Goal: Task Accomplishment & Management: Manage account settings

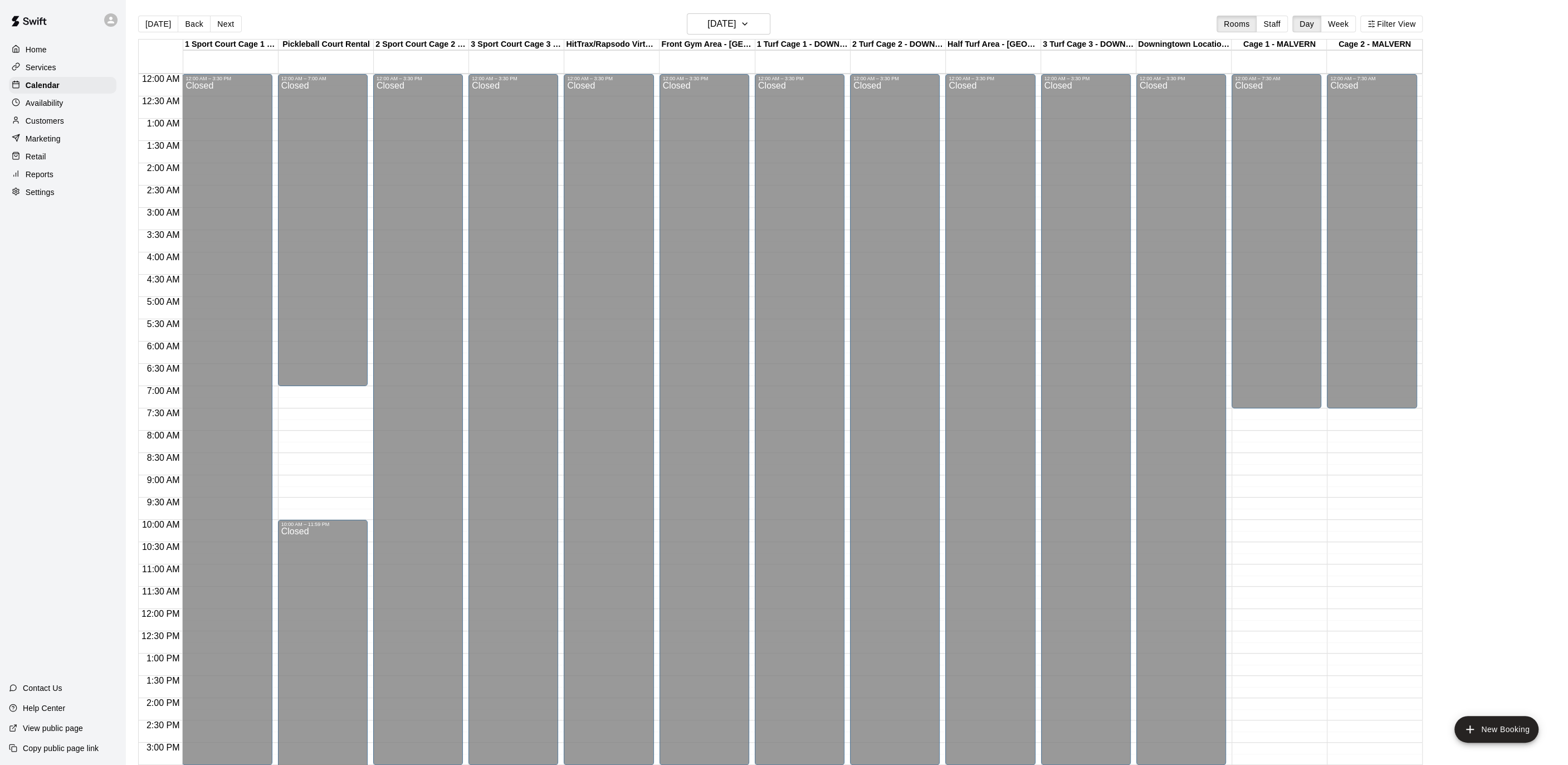
scroll to position [332, 0]
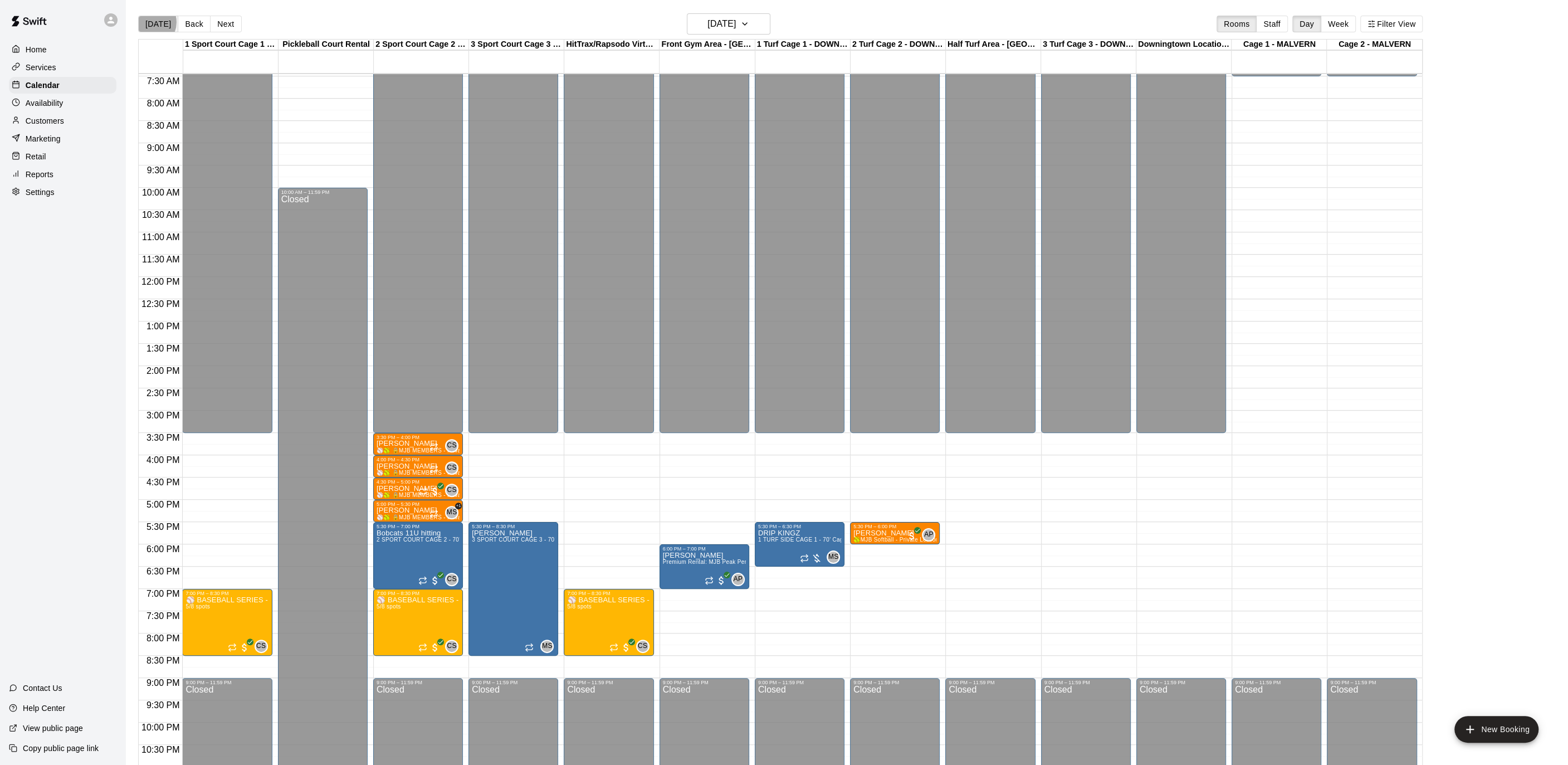
click at [151, 23] on button "[DATE]" at bounding box center [158, 24] width 40 height 17
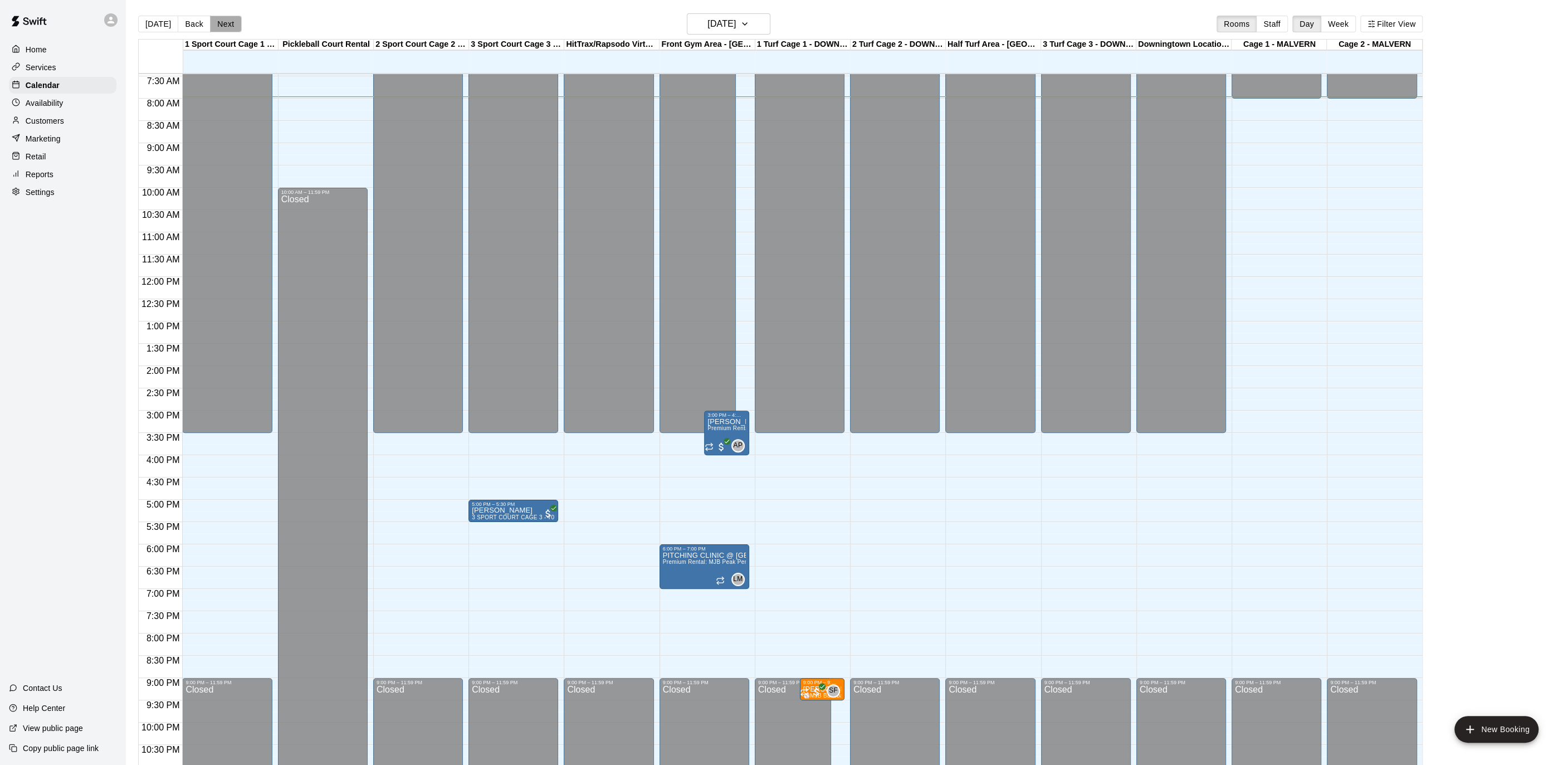
click at [216, 27] on button "Next" at bounding box center [226, 24] width 32 height 17
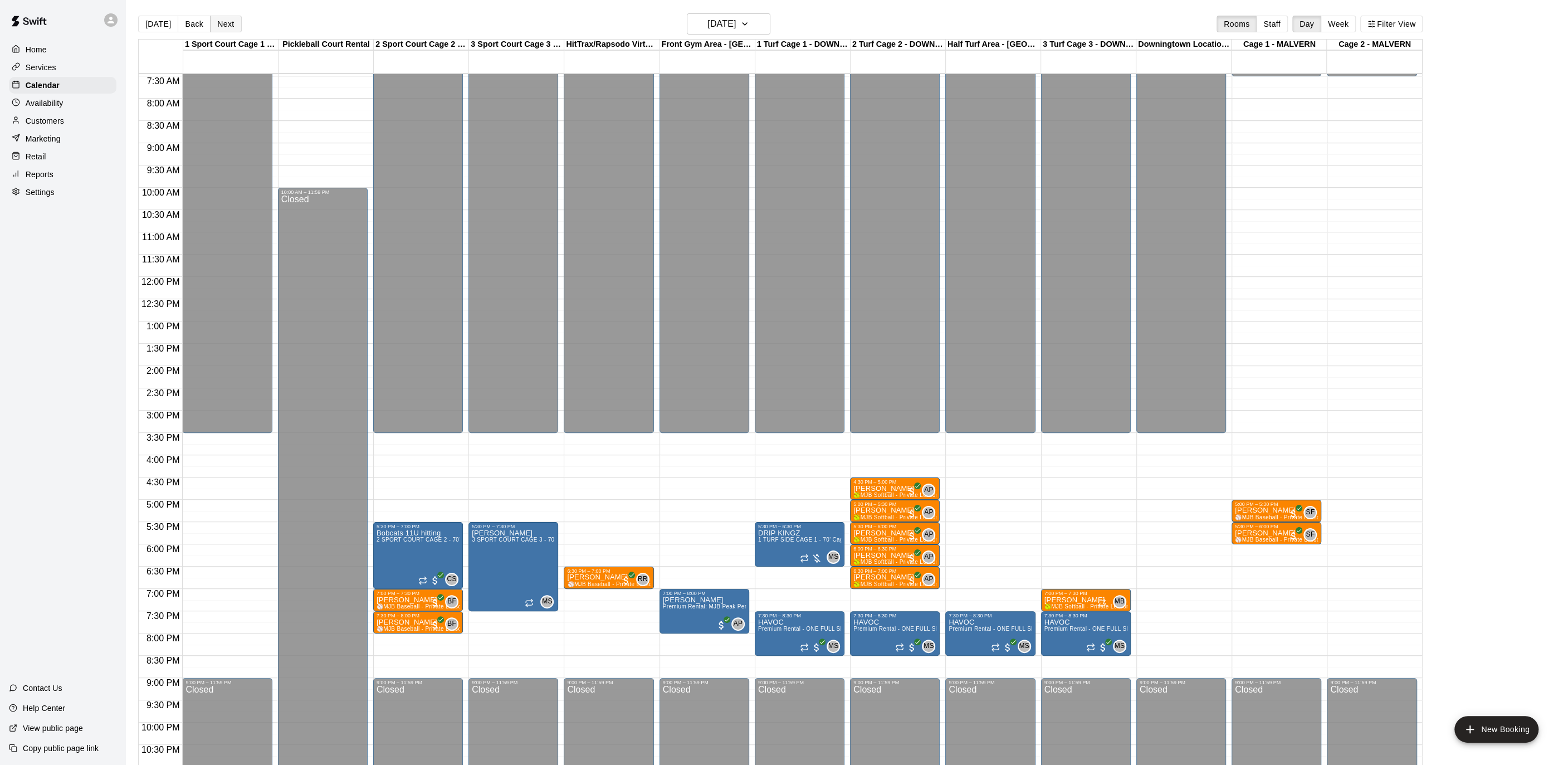
click at [217, 27] on button "Next" at bounding box center [226, 24] width 32 height 17
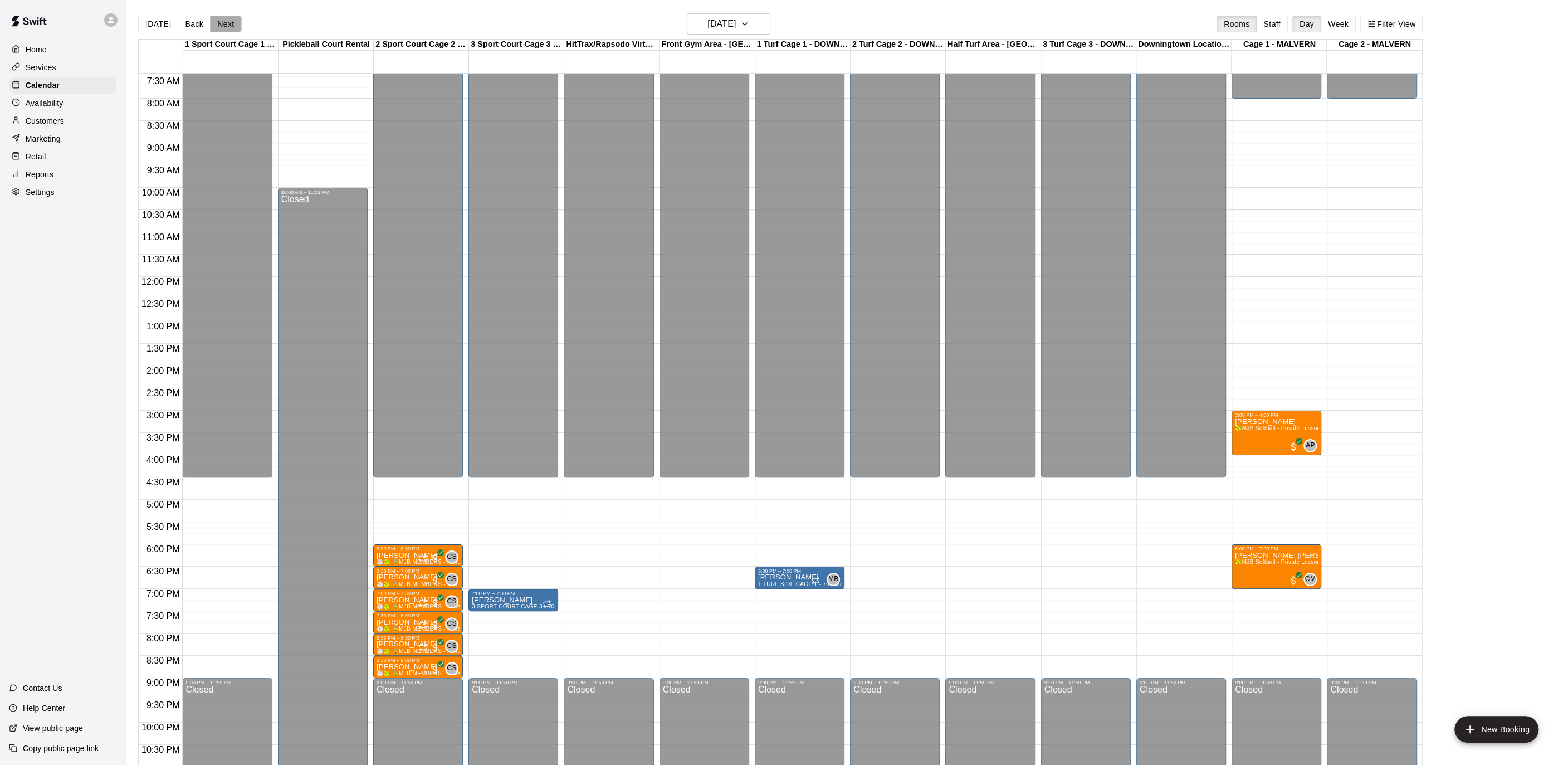
click at [217, 27] on button "Next" at bounding box center [226, 24] width 32 height 17
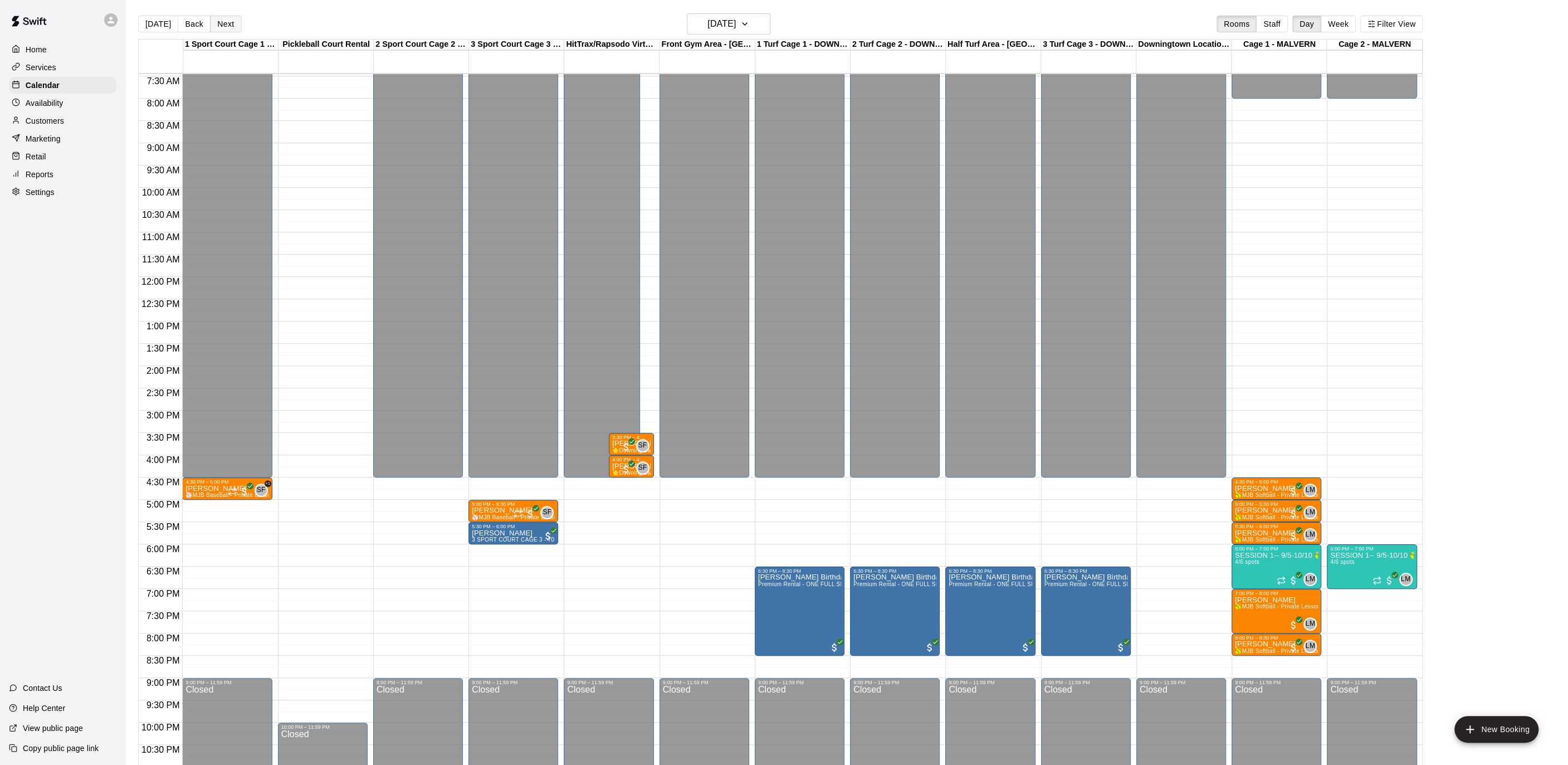
click at [219, 27] on button "Next" at bounding box center [226, 24] width 32 height 17
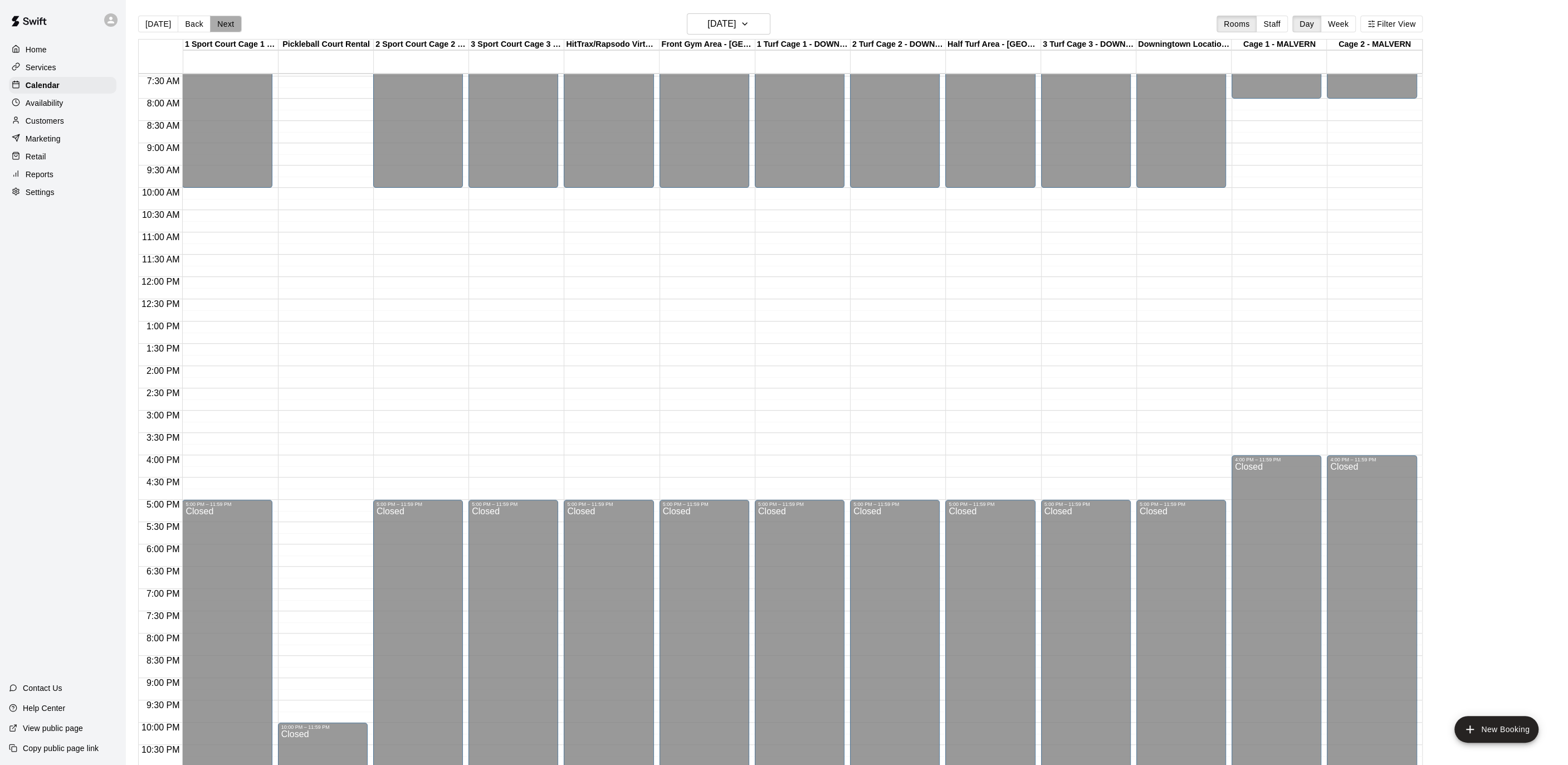
click at [219, 27] on button "Next" at bounding box center [226, 24] width 32 height 17
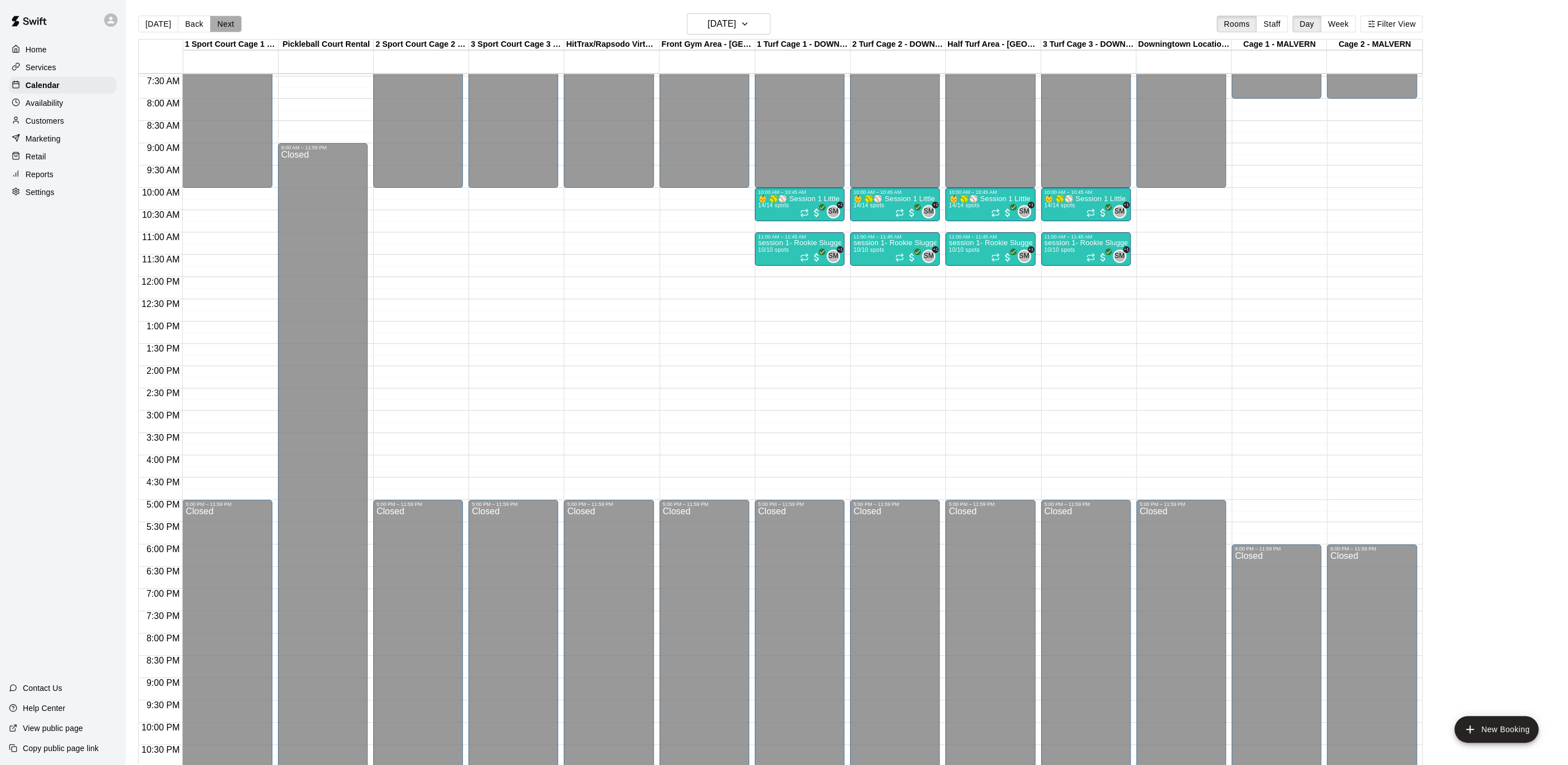
click at [219, 27] on button "Next" at bounding box center [226, 24] width 32 height 17
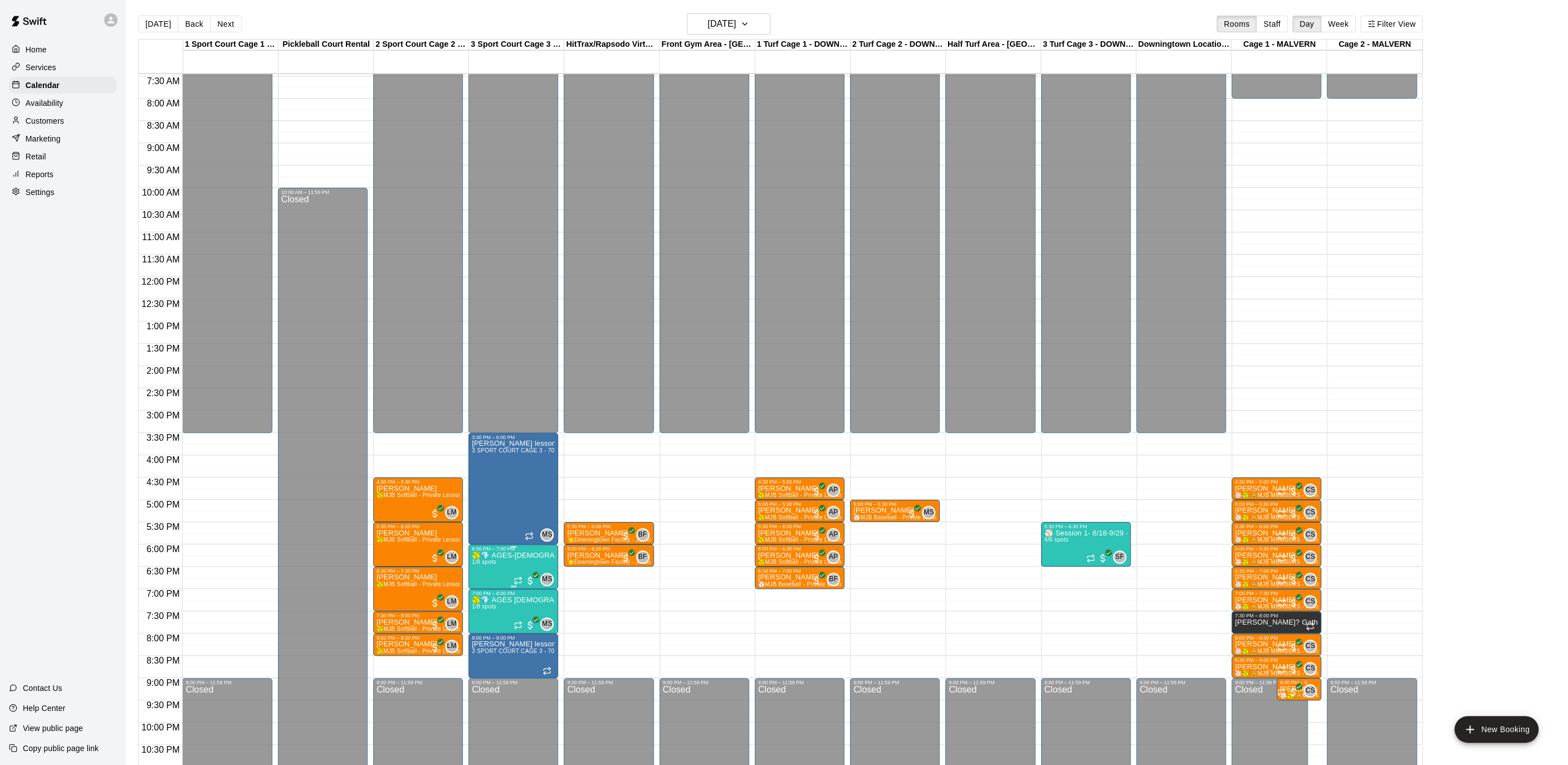
click at [475, 559] on span "1/8 spots" at bounding box center [484, 561] width 25 height 6
click at [26, 192] on div at bounding box center [784, 382] width 1568 height 765
click at [35, 191] on p "Settings" at bounding box center [40, 192] width 29 height 11
select select "**"
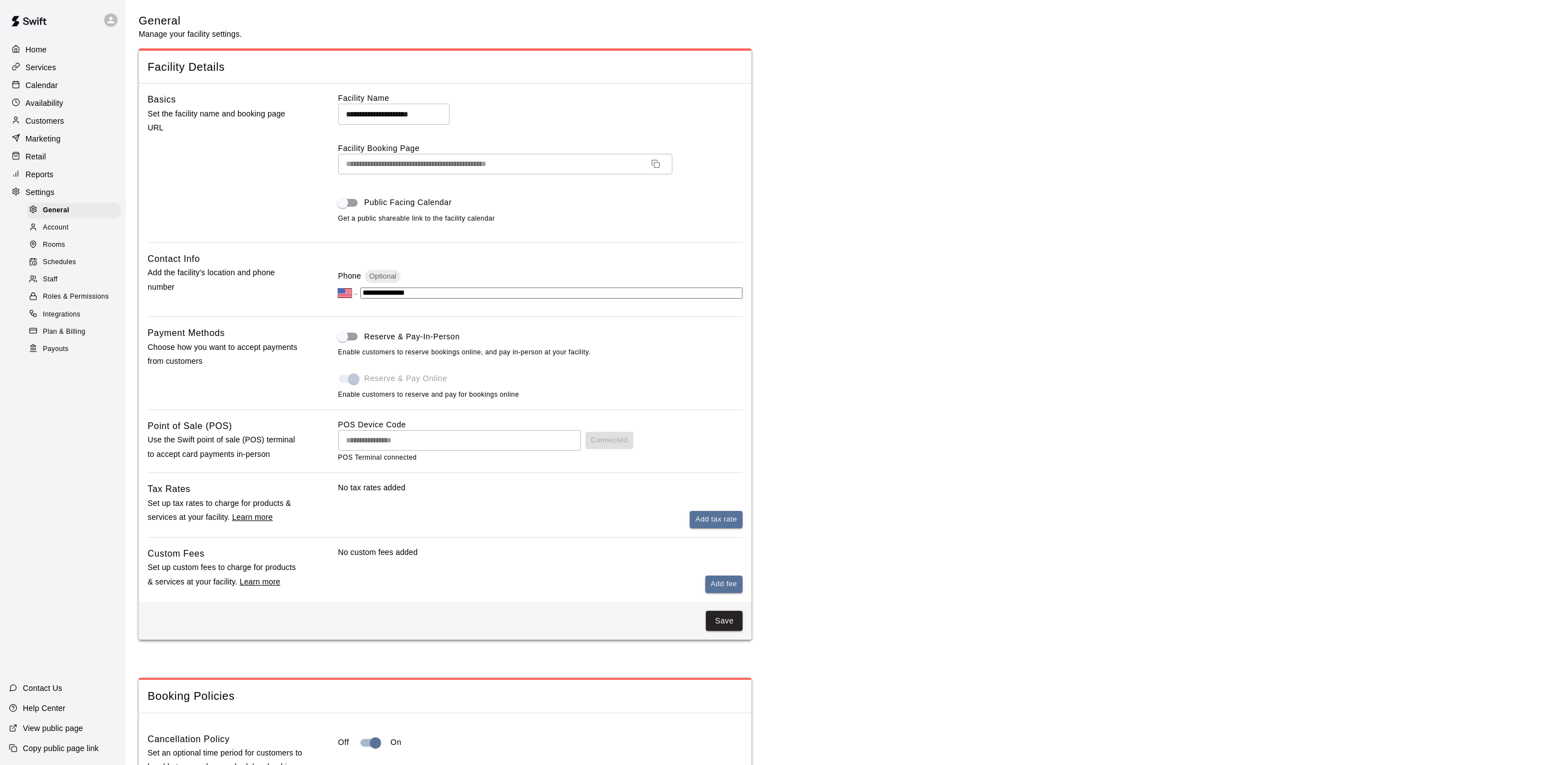
scroll to position [2170, 0]
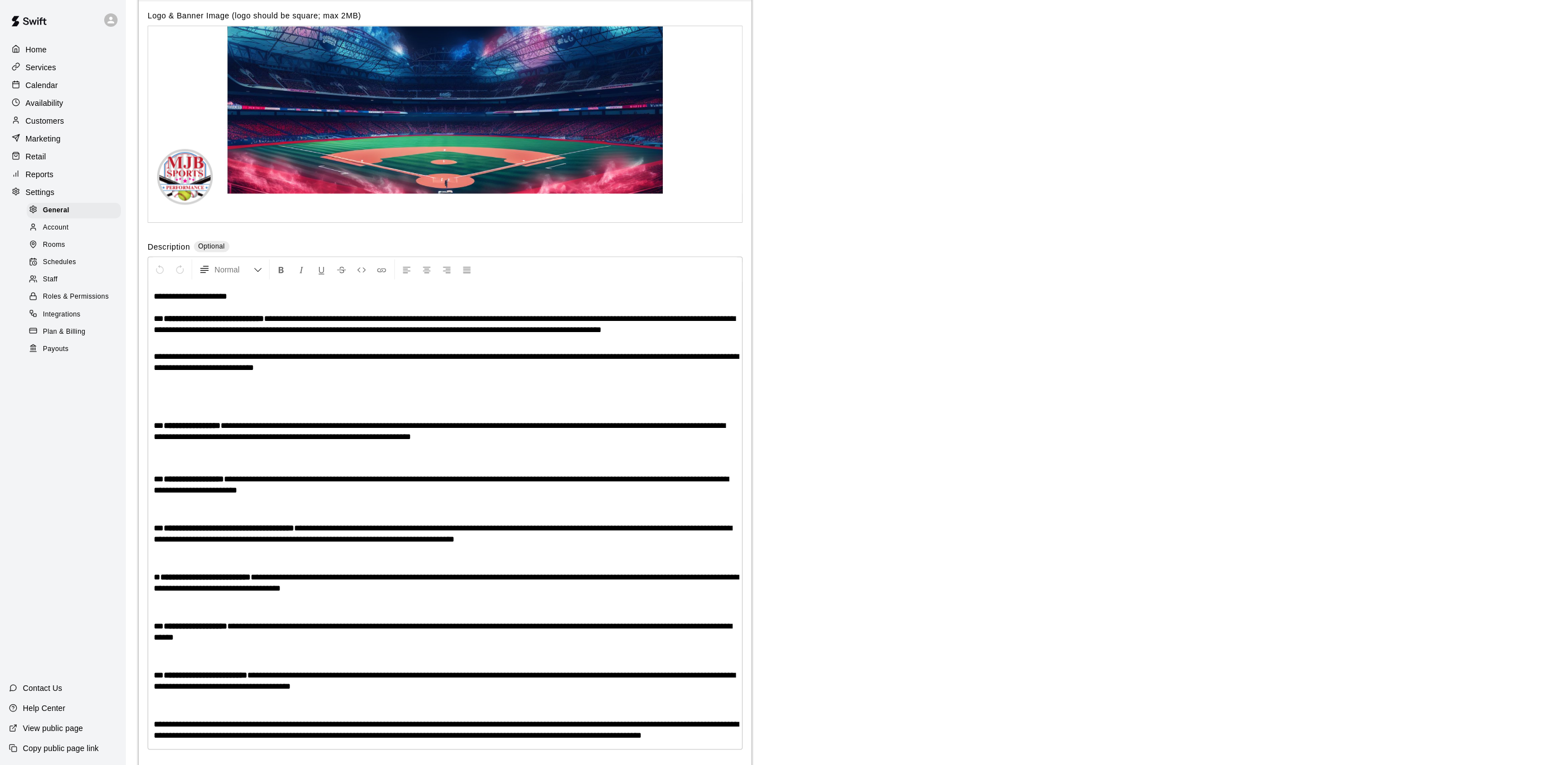
click at [65, 353] on span "Payouts" at bounding box center [56, 349] width 26 height 11
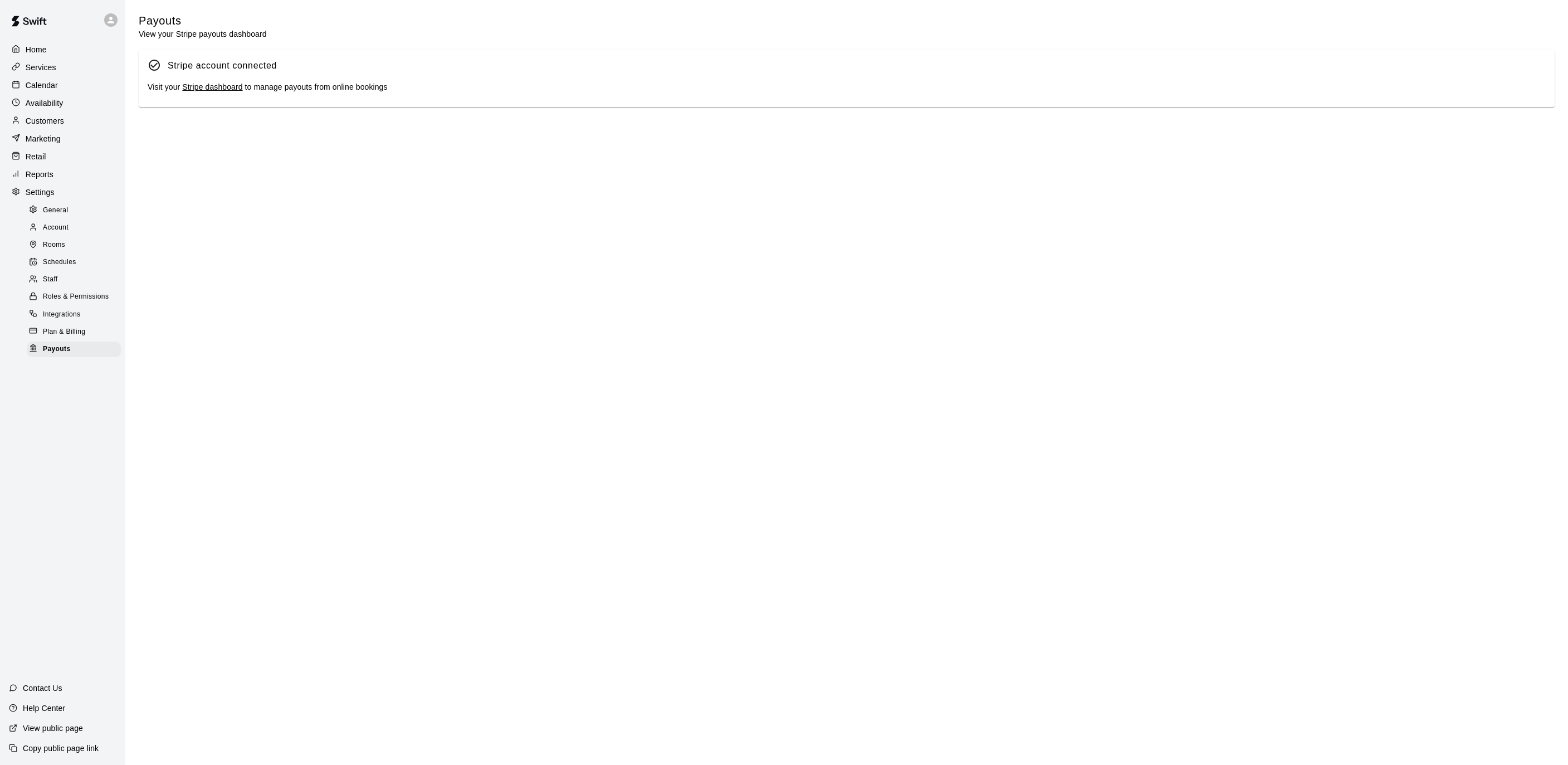
click at [222, 84] on link "Stripe dashboard" at bounding box center [212, 87] width 60 height 9
click at [54, 48] on div "Home" at bounding box center [62, 50] width 107 height 17
click at [56, 83] on p "Calendar" at bounding box center [41, 85] width 32 height 11
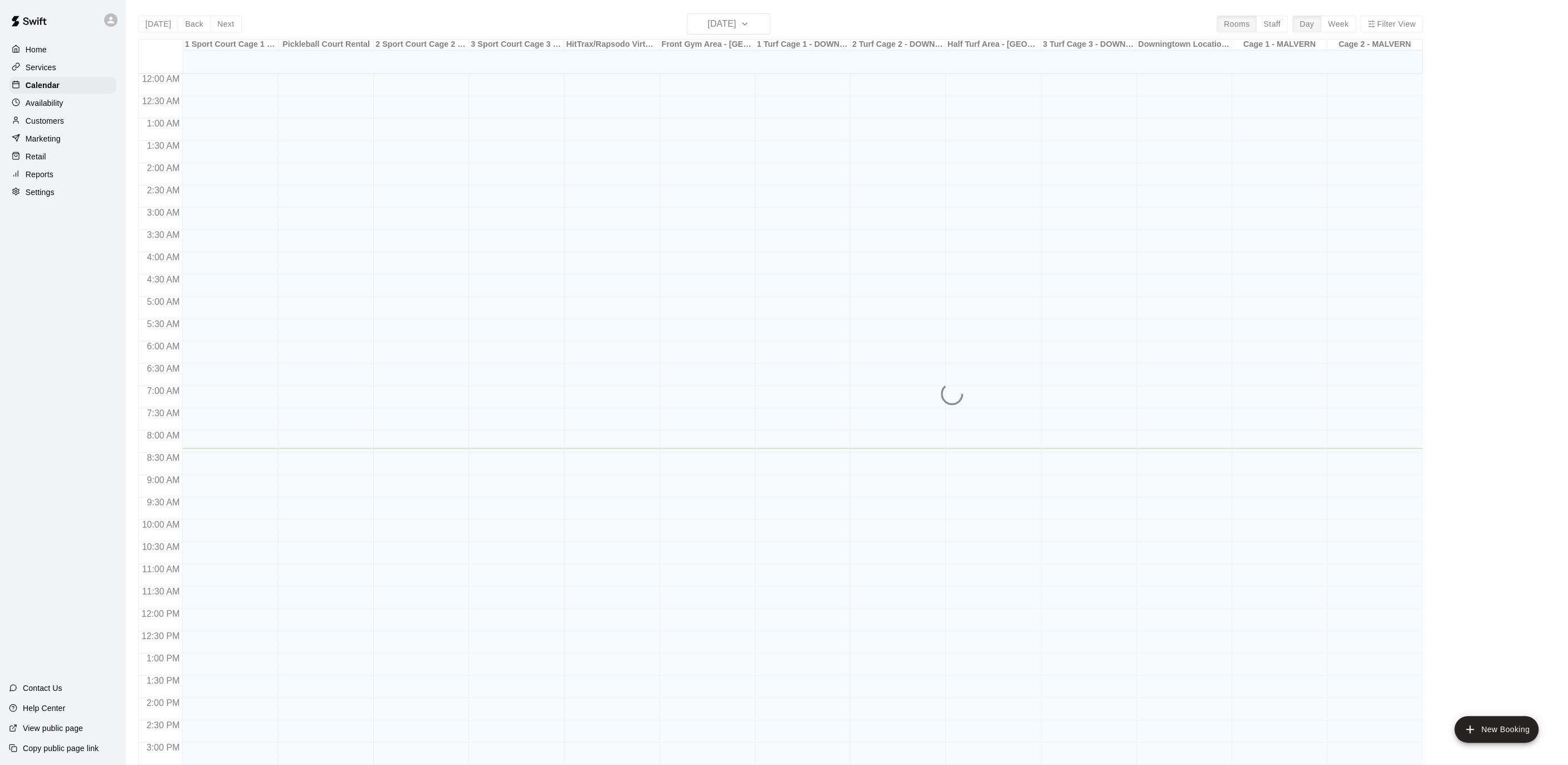
scroll to position [332, 0]
